Goal: Transaction & Acquisition: Purchase product/service

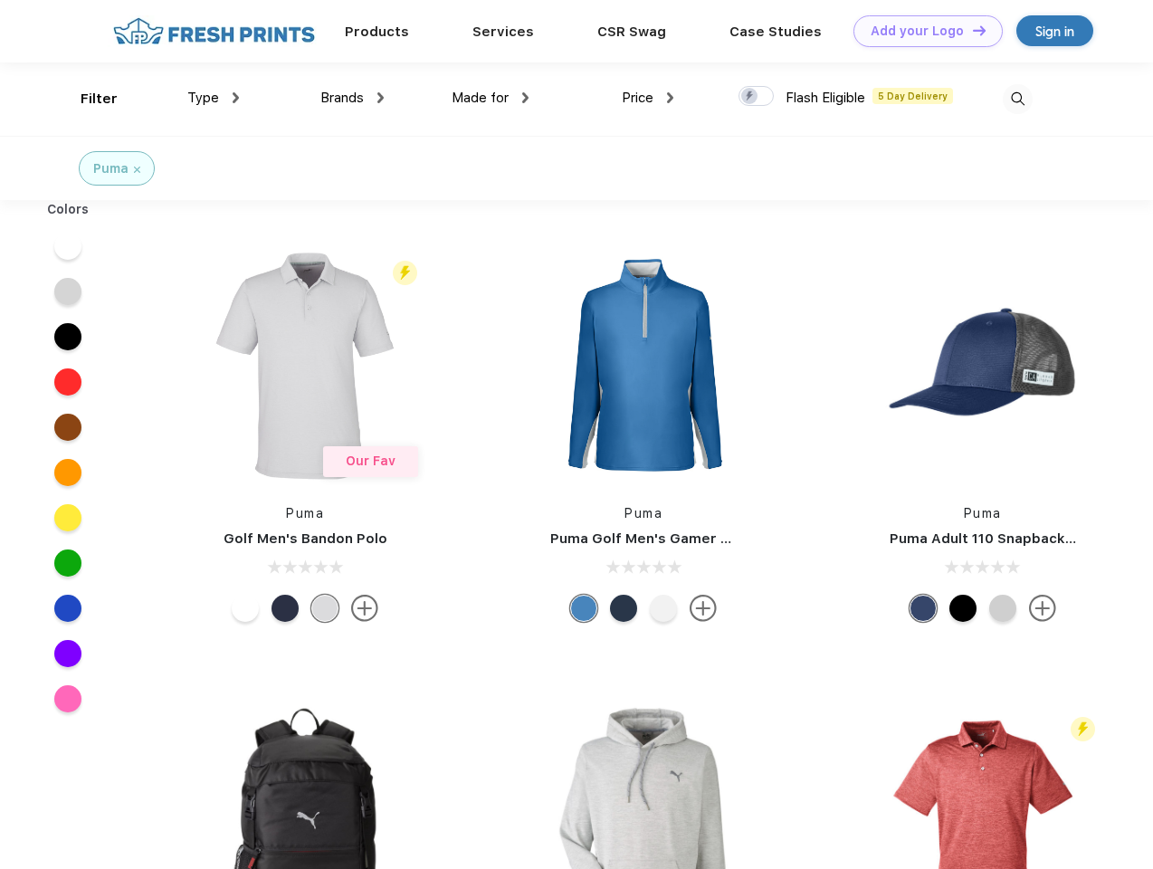
scroll to position [1, 0]
click at [922, 31] on link "Add your Logo Design Tool" at bounding box center [928, 31] width 149 height 32
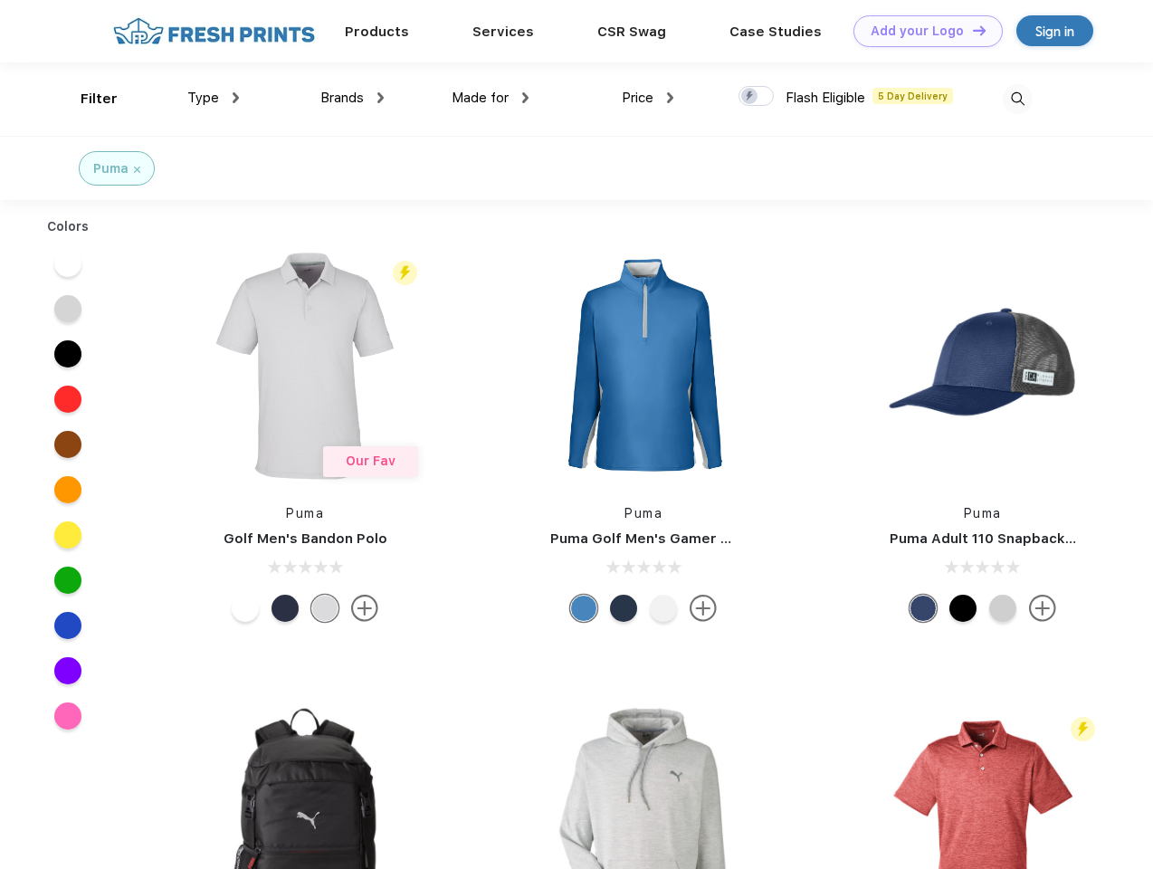
click at [0, 0] on div "Design Tool" at bounding box center [0, 0] width 0 height 0
click at [971, 30] on link "Add your Logo Design Tool" at bounding box center [928, 31] width 149 height 32
click at [87, 99] on div "Filter" at bounding box center [99, 99] width 37 height 21
click at [214, 98] on span "Type" at bounding box center [203, 98] width 32 height 16
click at [352, 98] on span "Brands" at bounding box center [342, 98] width 43 height 16
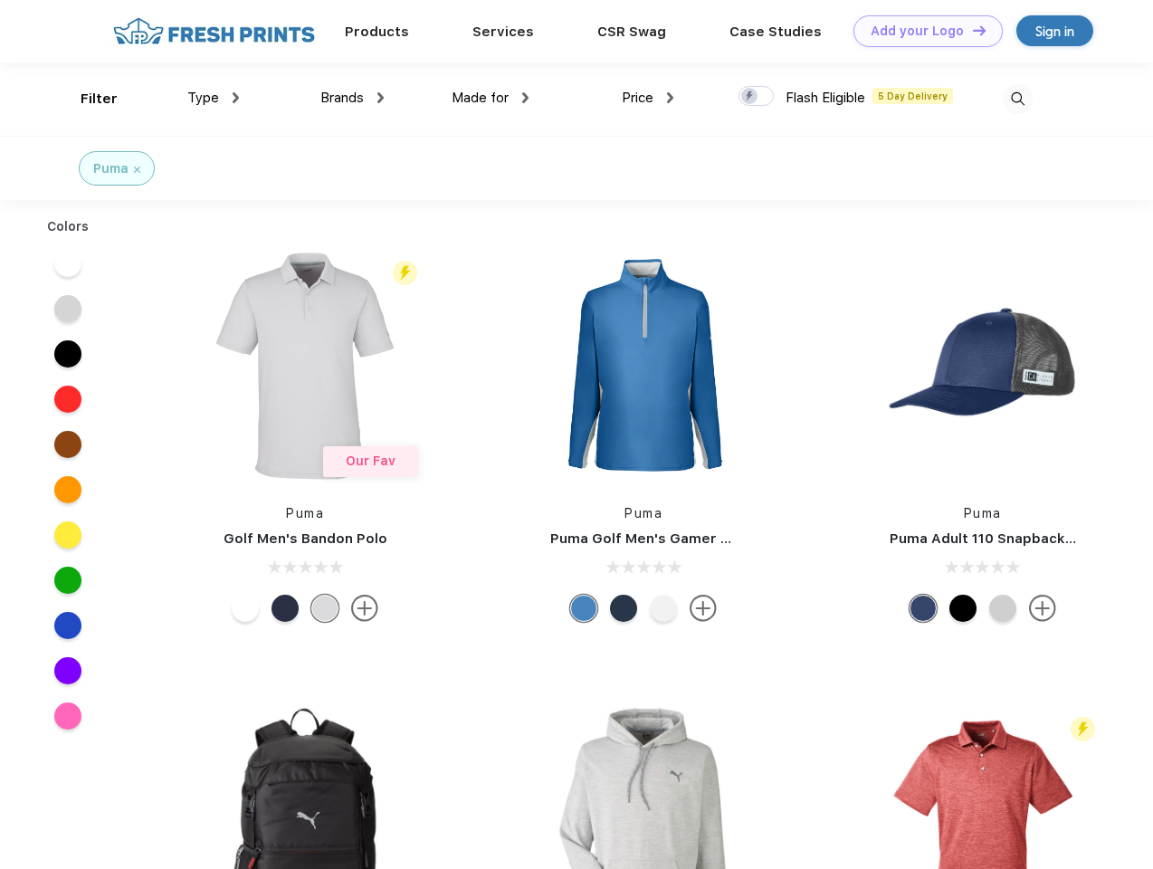
click at [491, 98] on span "Made for" at bounding box center [480, 98] width 57 height 16
click at [648, 98] on span "Price" at bounding box center [638, 98] width 32 height 16
click at [757, 97] on div at bounding box center [756, 96] width 35 height 20
click at [751, 97] on input "checkbox" at bounding box center [745, 91] width 12 height 12
click at [1018, 99] on img at bounding box center [1018, 99] width 30 height 30
